Goal: Task Accomplishment & Management: Complete application form

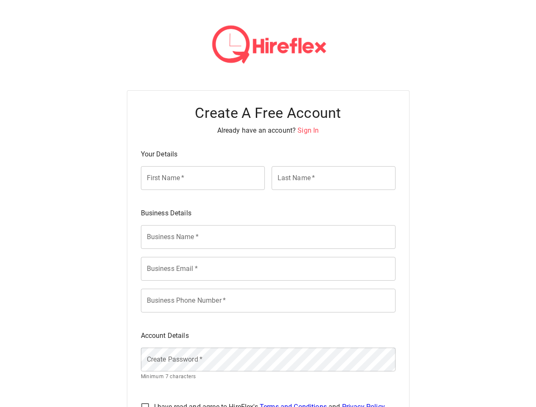
click at [268, 204] on div "Business Details" at bounding box center [264, 209] width 261 height 17
click at [307, 130] on span "Sign In" at bounding box center [307, 130] width 21 height 8
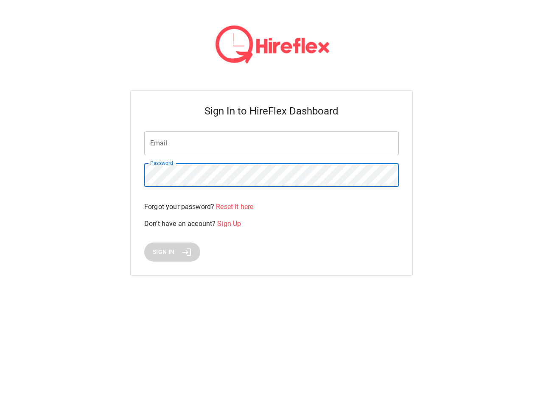
click at [268, 237] on div "Email Email Password Password Forgot your password? Reset it here Don't have an…" at bounding box center [271, 196] width 254 height 130
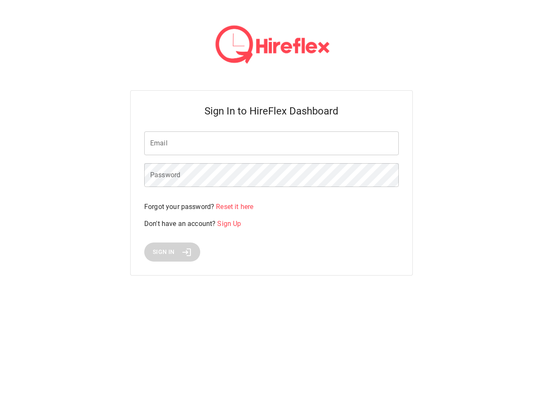
click at [268, 269] on div "Sign In to HireFlex Dashboard Email Email Password Password Forgot your passwor…" at bounding box center [271, 182] width 282 height 185
click at [268, 296] on html "Sign In to HireFlex Dashboard Email Email Password Password Forgot your passwor…" at bounding box center [271, 148] width 543 height 296
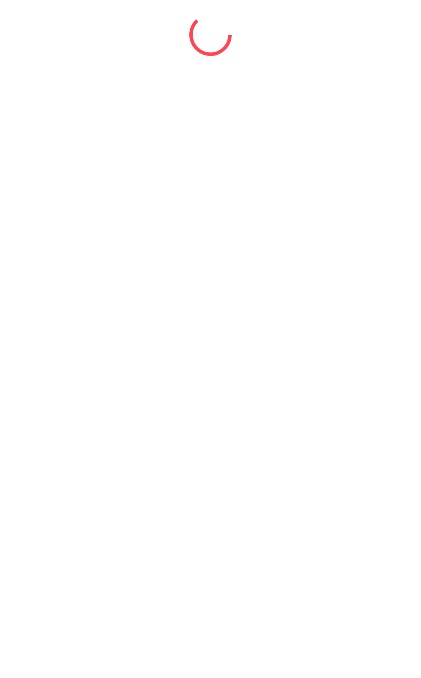
select select "*"
select select "****"
